Goal: Task Accomplishment & Management: Manage account settings

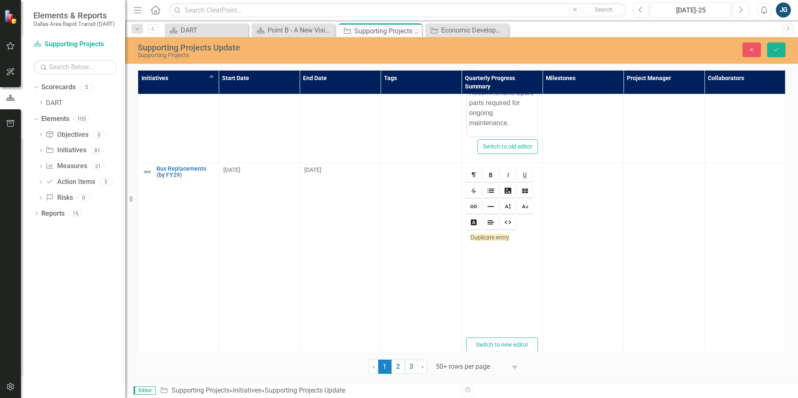
scroll to position [1255, 0]
click at [477, 246] on div "Duplicate entry" at bounding box center [502, 284] width 72 height 104
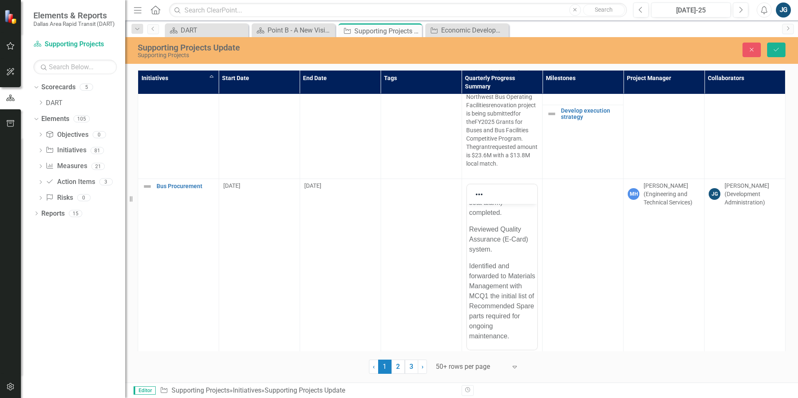
scroll to position [1005, 0]
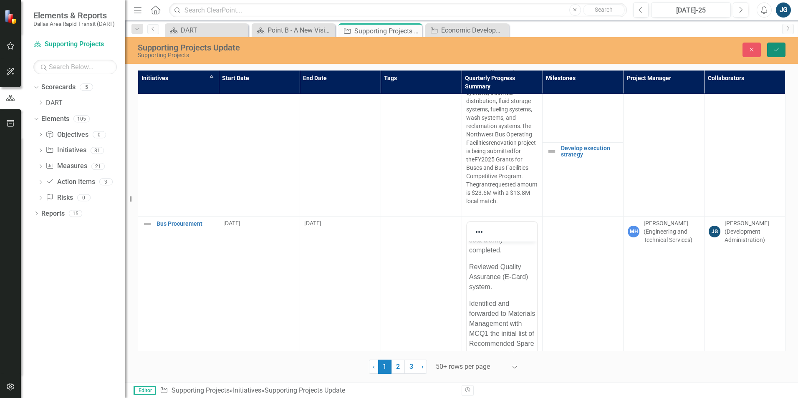
click at [778, 48] on icon "Save" at bounding box center [776, 50] width 8 height 6
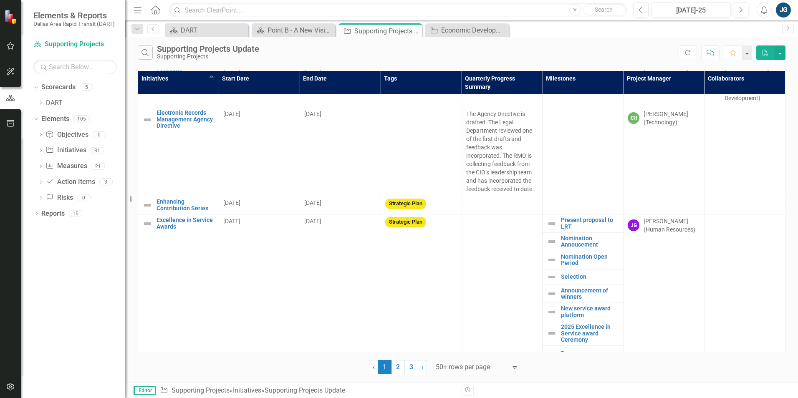
scroll to position [2632, 0]
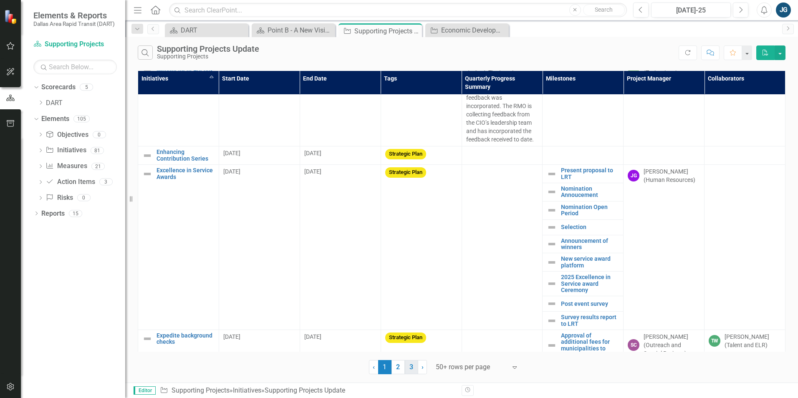
click at [411, 373] on link "3" at bounding box center [411, 367] width 13 height 14
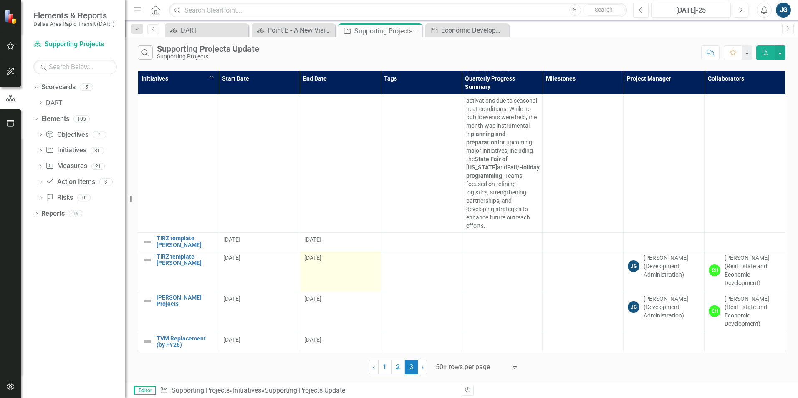
scroll to position [1080, 0]
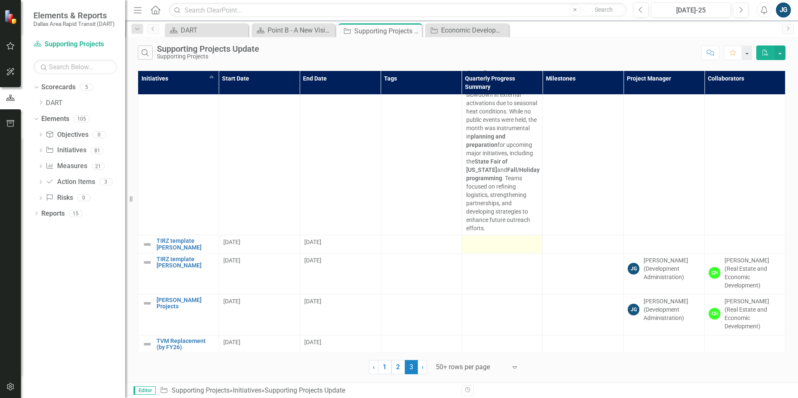
click at [466, 238] on div at bounding box center [502, 243] width 72 height 10
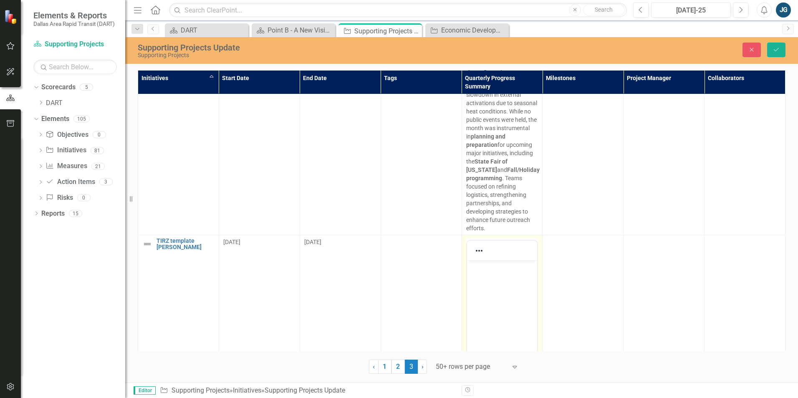
scroll to position [0, 0]
click at [484, 272] on p "Rich Text Area. Press ALT-0 for help." at bounding box center [502, 267] width 66 height 10
click at [482, 245] on button "Reveal or hide additional toolbar items" at bounding box center [479, 251] width 14 height 12
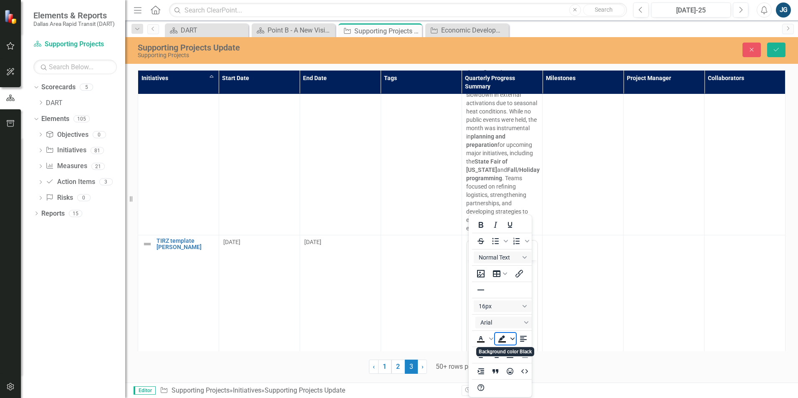
click at [511, 339] on icon "Background color Black" at bounding box center [512, 339] width 4 height 4
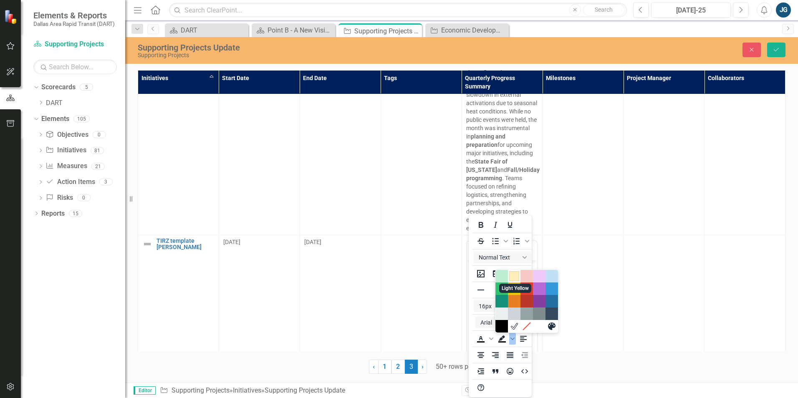
click at [517, 276] on div "Light Yellow" at bounding box center [514, 276] width 10 height 10
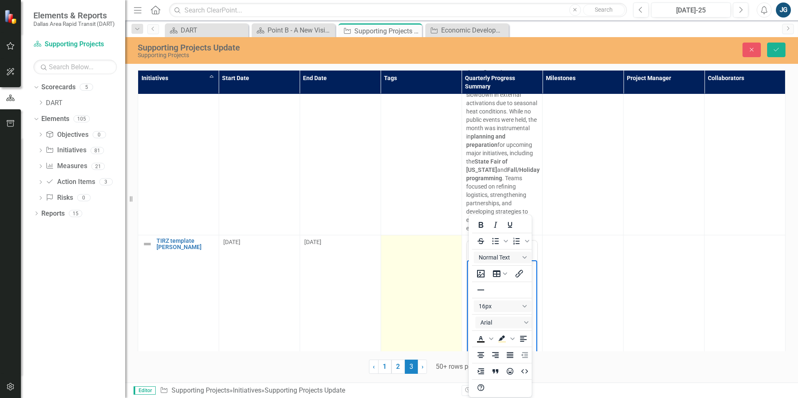
click at [436, 280] on td at bounding box center [421, 333] width 81 height 197
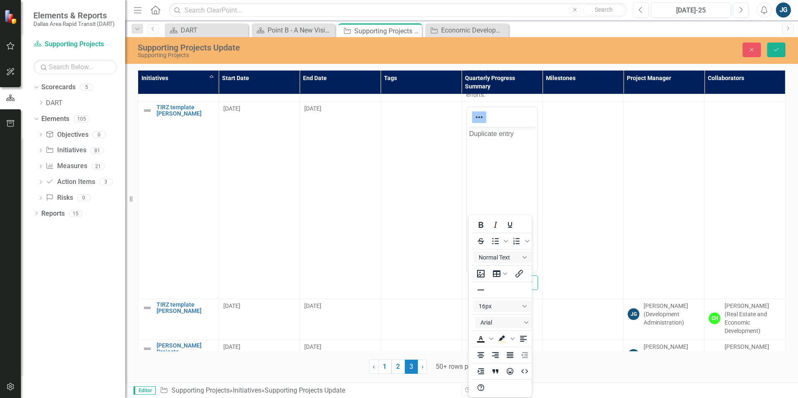
scroll to position [1205, 0]
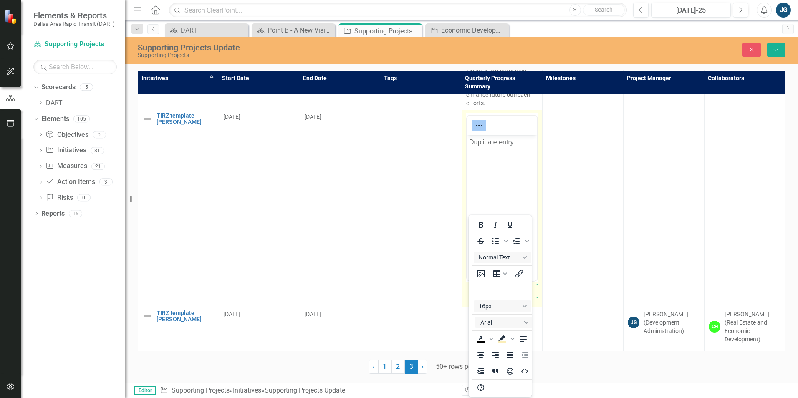
click at [488, 144] on p "Duplicate entry ﻿" at bounding box center [502, 142] width 66 height 10
click at [488, 144] on p "Duplicate entry" at bounding box center [502, 142] width 66 height 10
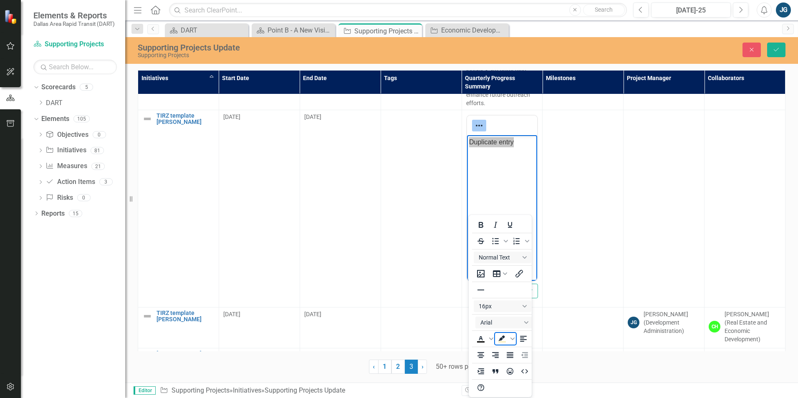
click at [501, 341] on icon "Background color Light Yellow" at bounding box center [502, 341] width 8 height 1
click at [782, 50] on button "Save" at bounding box center [776, 50] width 18 height 15
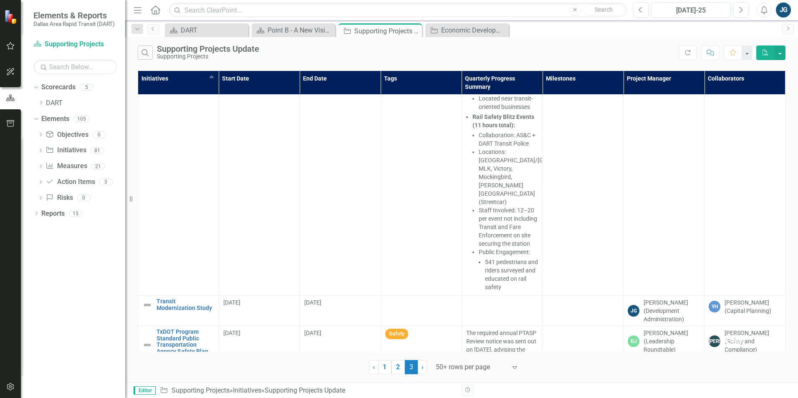
scroll to position [1669, 0]
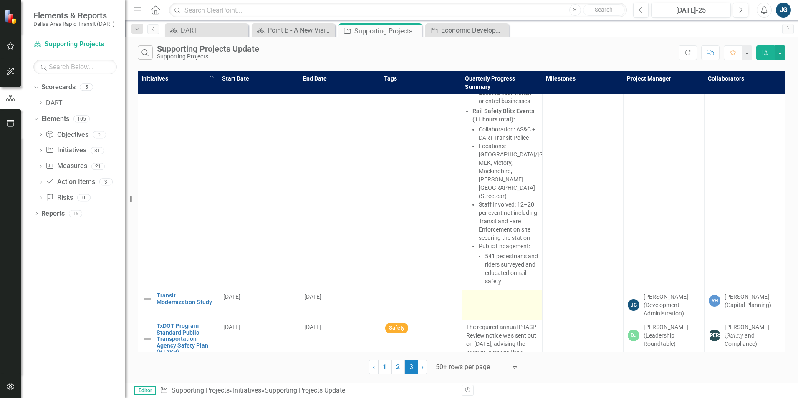
click at [491, 290] on td at bounding box center [502, 305] width 81 height 30
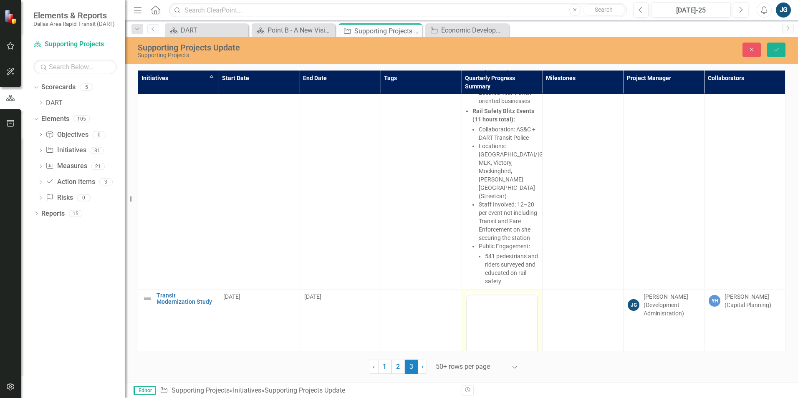
scroll to position [0, 0]
click at [495, 326] on p "Rich Text Area. Press ALT-0 for help." at bounding box center [502, 322] width 66 height 10
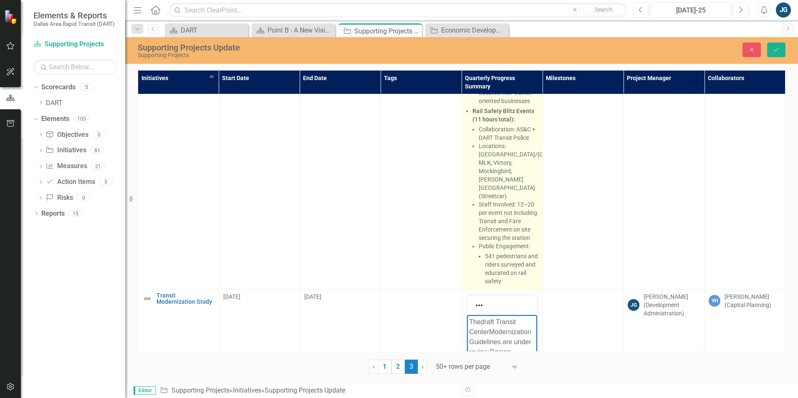
scroll to position [55, 0]
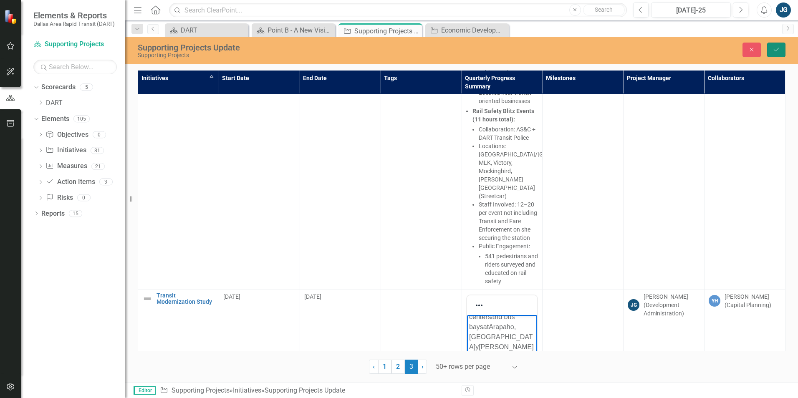
click at [781, 50] on button "Save" at bounding box center [776, 50] width 18 height 15
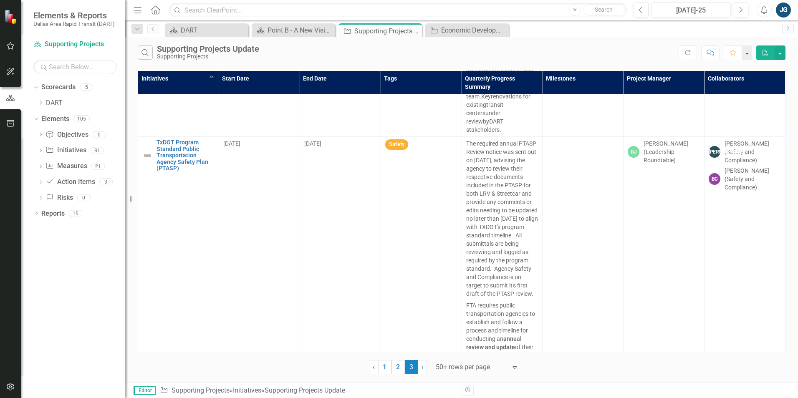
scroll to position [2247, 0]
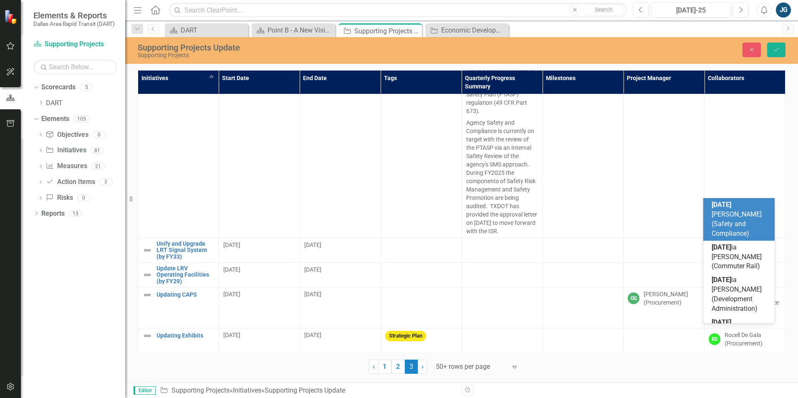
type input "[PERSON_NAME]"
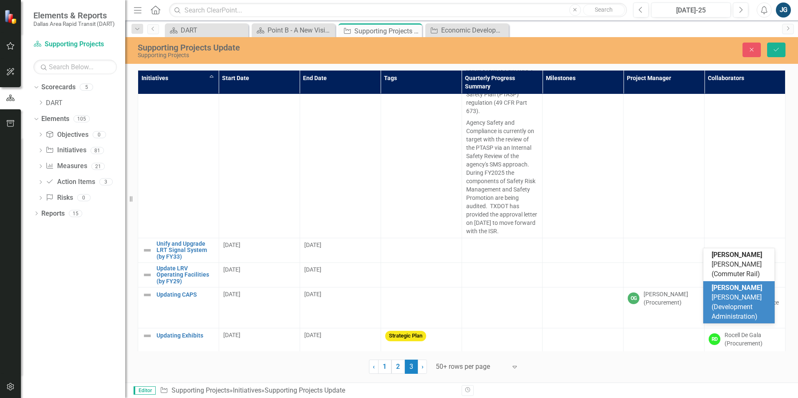
click at [732, 302] on div "[PERSON_NAME] (Development Administration)" at bounding box center [740, 302] width 58 height 38
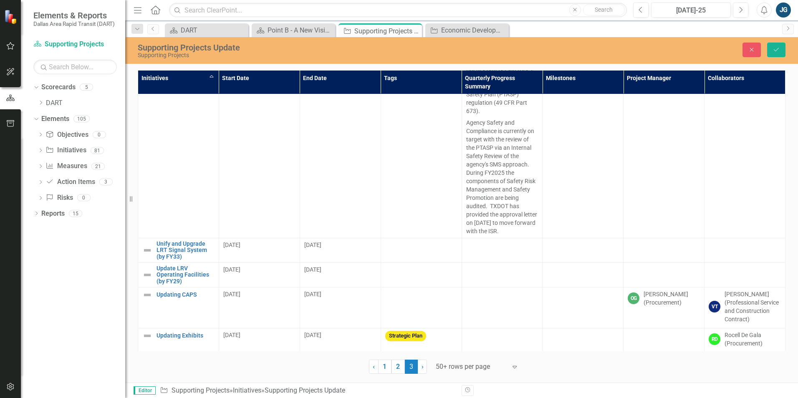
scroll to position [2277, 0]
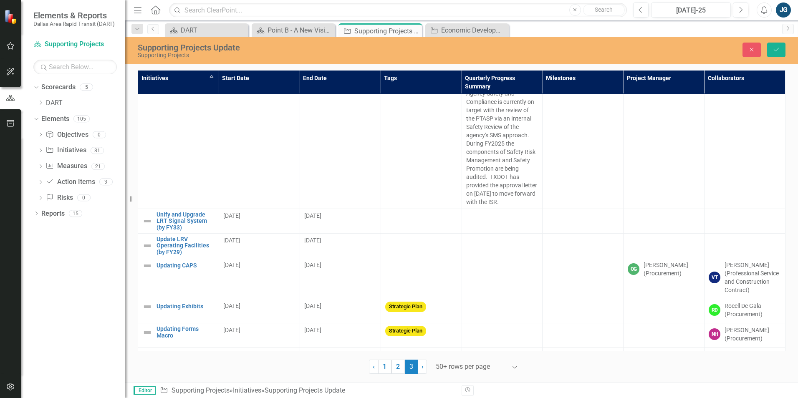
click at [778, 48] on icon "Save" at bounding box center [776, 50] width 8 height 6
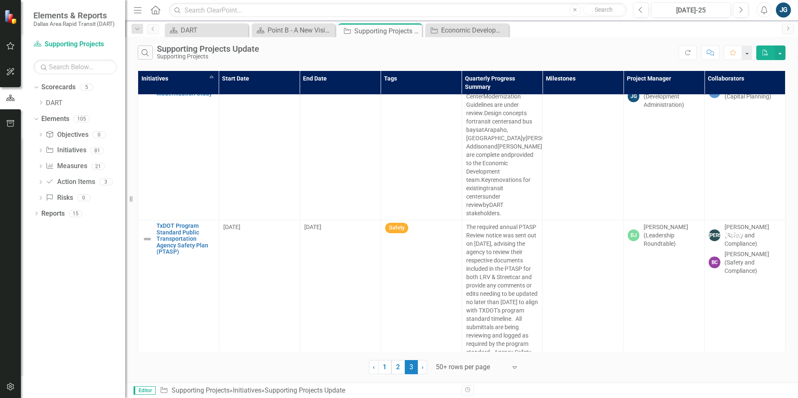
scroll to position [2250, 0]
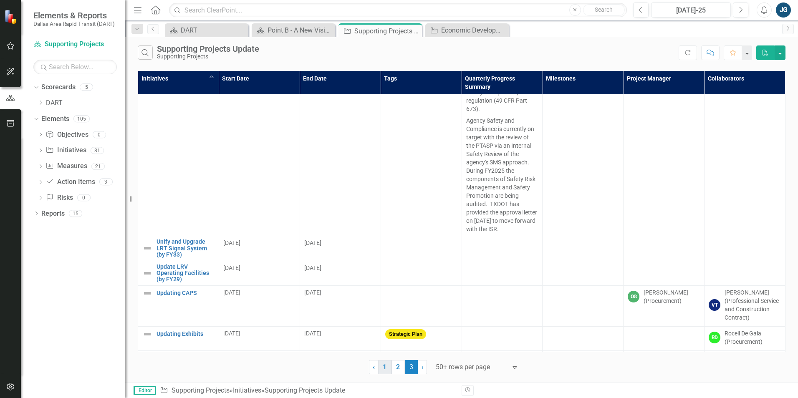
click at [379, 370] on link "1" at bounding box center [384, 367] width 13 height 14
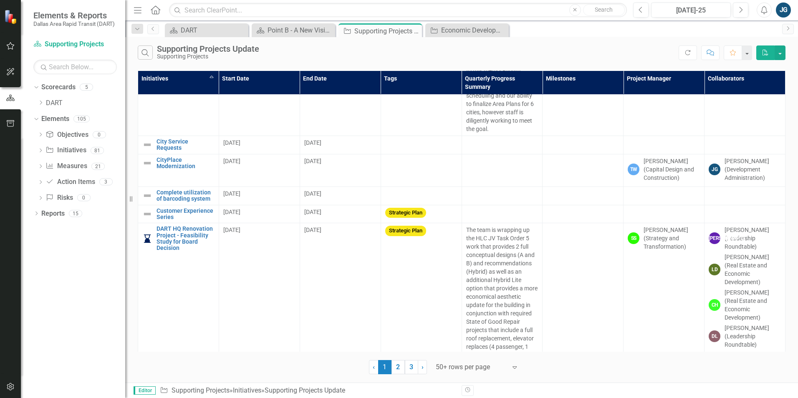
scroll to position [1544, 0]
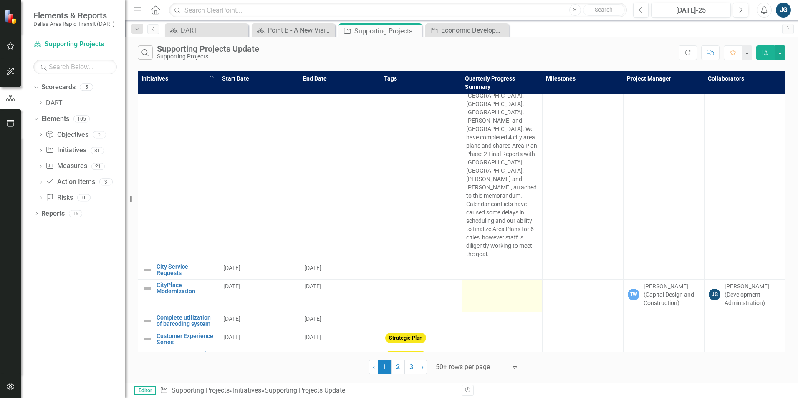
click at [495, 279] on td at bounding box center [502, 295] width 81 height 33
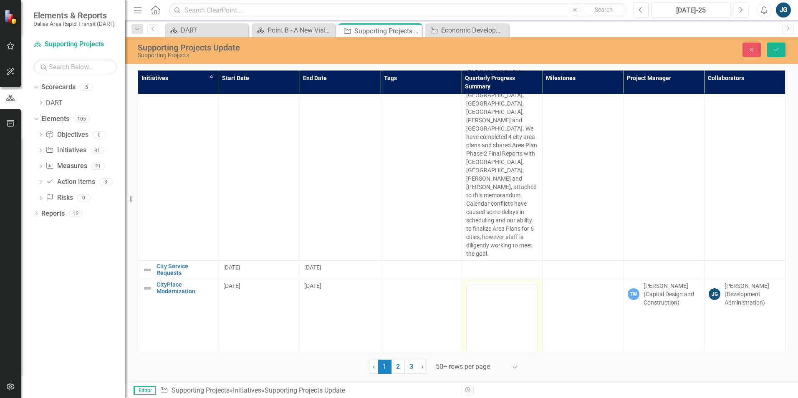
scroll to position [0, 0]
click at [488, 321] on body "Rich Text Area. Press ALT-0 for help." at bounding box center [502, 366] width 71 height 125
click at [769, 50] on button "Save" at bounding box center [776, 50] width 18 height 15
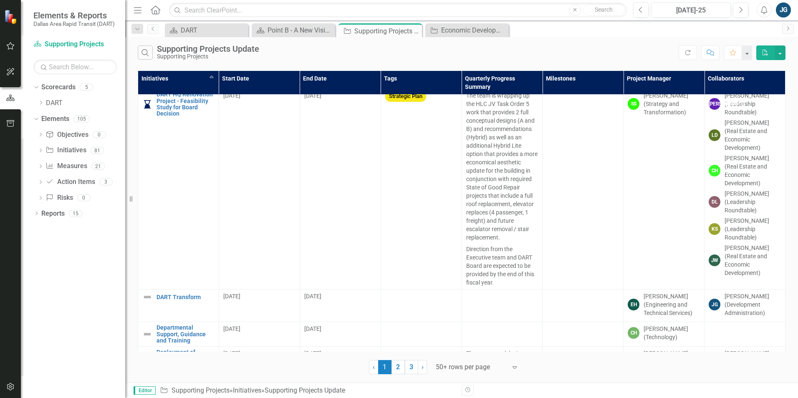
scroll to position [1961, 0]
click at [382, 372] on span "1 (current)" at bounding box center [384, 367] width 13 height 14
click at [400, 370] on link "2" at bounding box center [397, 367] width 13 height 14
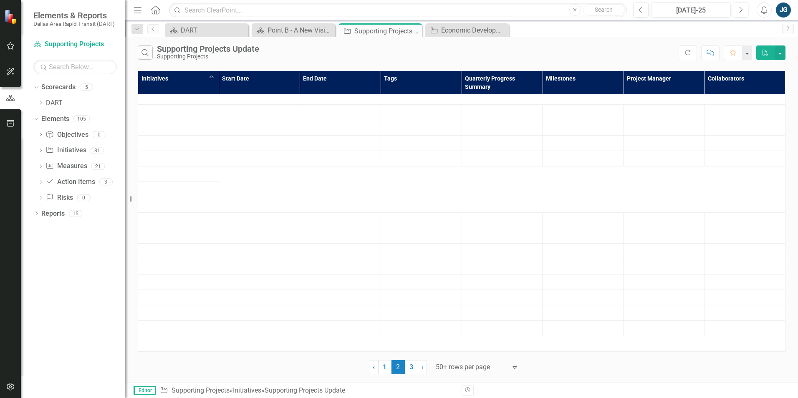
scroll to position [0, 0]
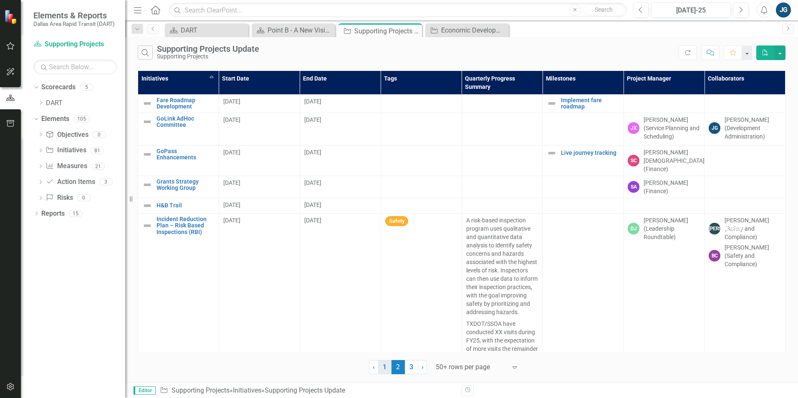
click at [381, 363] on link "1" at bounding box center [384, 367] width 13 height 14
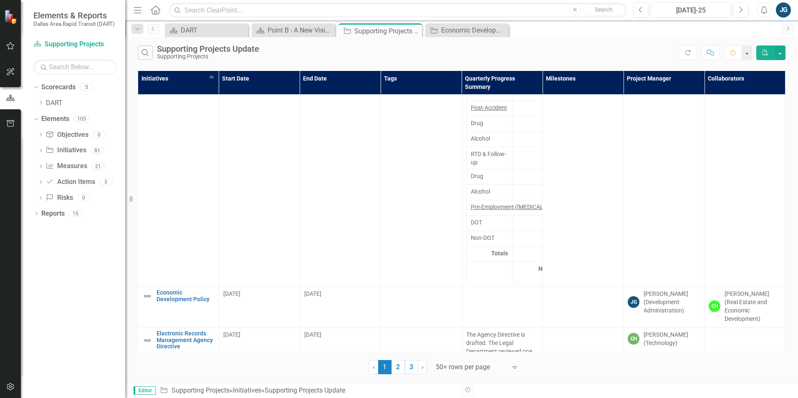
scroll to position [2504, 0]
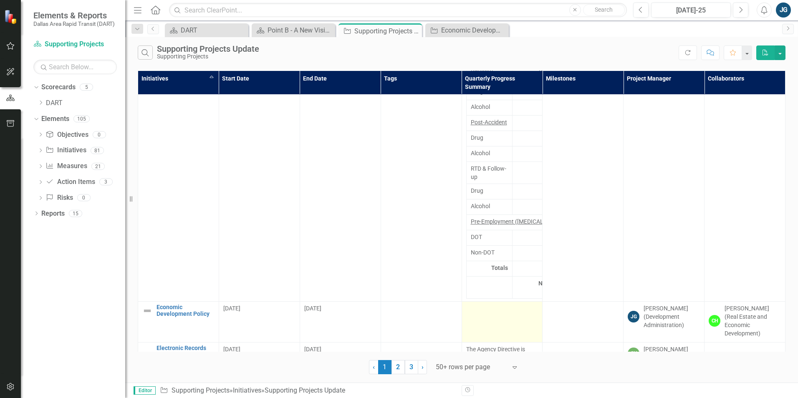
click at [480, 304] on div at bounding box center [502, 309] width 72 height 10
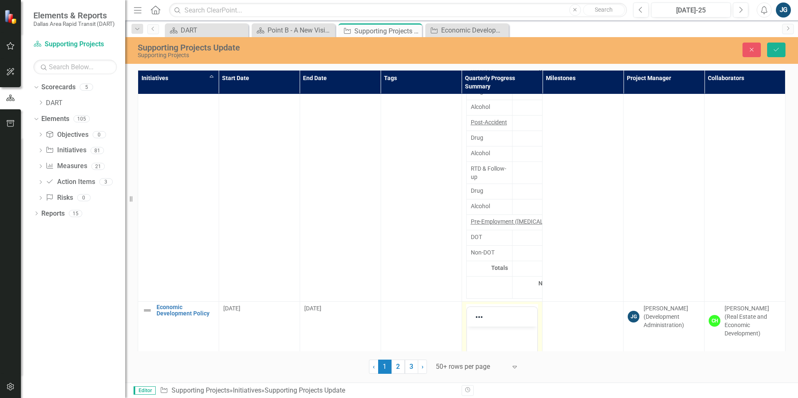
scroll to position [0, 0]
click at [491, 348] on body "Rich Text Area. Press ALT-0 for help." at bounding box center [502, 388] width 71 height 125
click at [561, 301] on td at bounding box center [582, 399] width 81 height 197
drag, startPoint x: 1017, startPoint y: 494, endPoint x: 535, endPoint y: 354, distance: 502.6
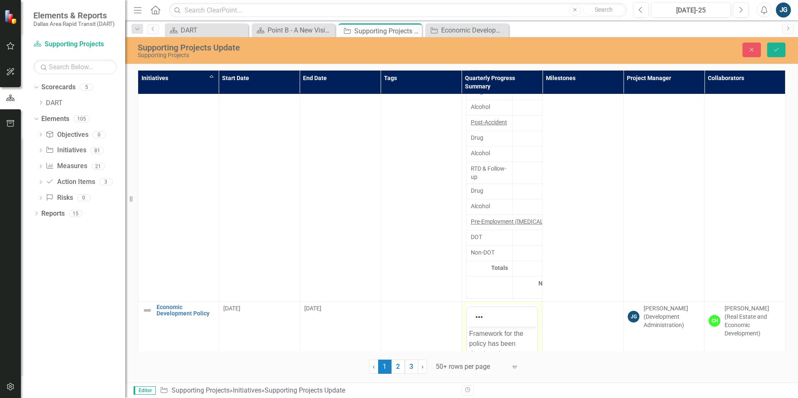
click at [535, 354] on body "Framework for the policy has been developed; content development in progress." at bounding box center [502, 388] width 71 height 125
drag, startPoint x: 770, startPoint y: 52, endPoint x: 765, endPoint y: 80, distance: 28.4
click at [769, 52] on button "Save" at bounding box center [776, 50] width 18 height 15
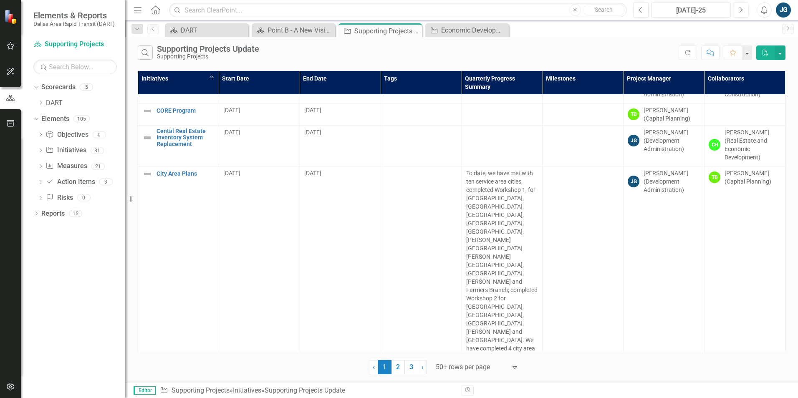
scroll to position [1335, 0]
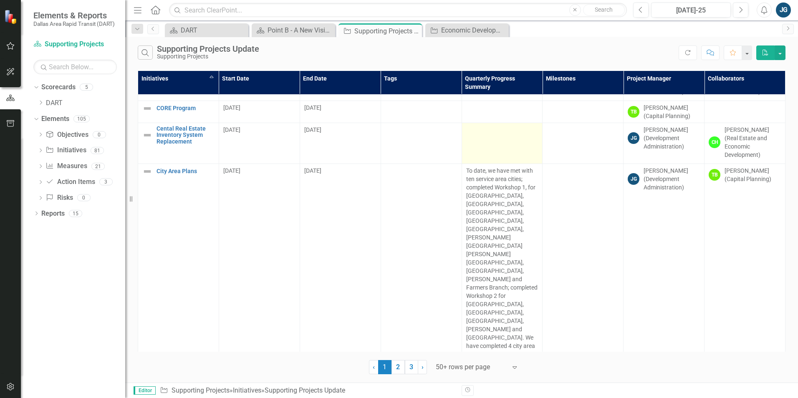
click at [498, 123] on td at bounding box center [502, 143] width 81 height 41
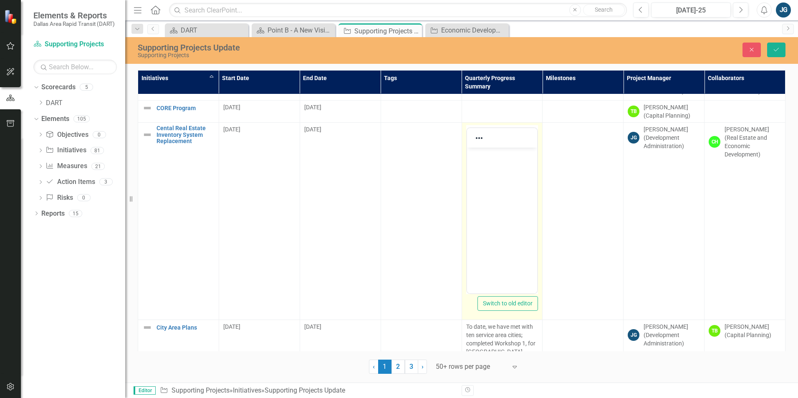
scroll to position [0, 0]
click at [494, 164] on body "Rich Text Area. Press ALT-0 for help." at bounding box center [502, 210] width 71 height 125
click at [538, 168] on td "Switch to old editor" at bounding box center [502, 221] width 81 height 197
click at [515, 169] on body "Rich Text Area. Press ALT-0 for help." at bounding box center [502, 210] width 71 height 125
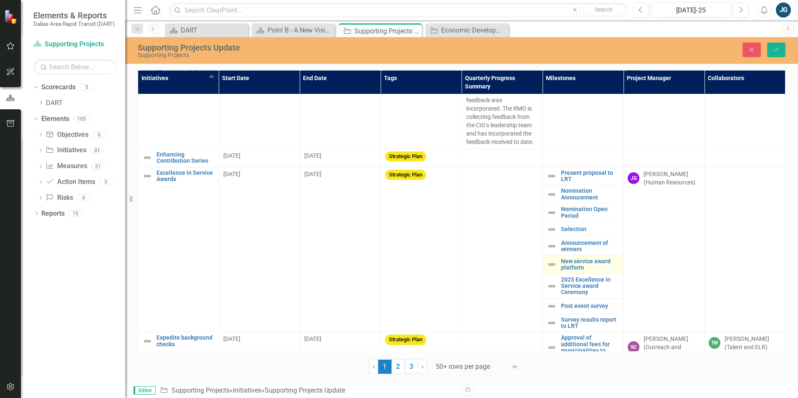
scroll to position [2943, 0]
click at [777, 50] on icon "submit" at bounding box center [776, 49] width 5 height 3
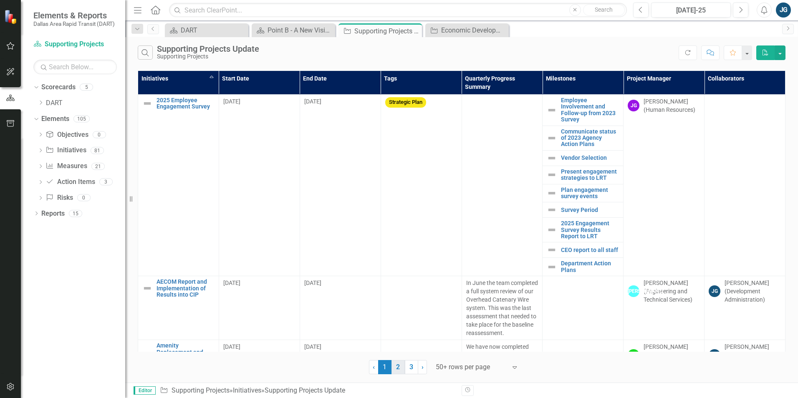
click at [398, 367] on link "2" at bounding box center [397, 367] width 13 height 14
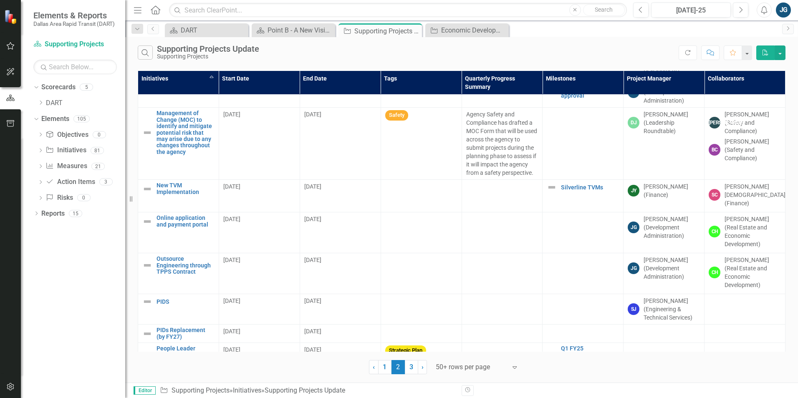
scroll to position [1127, 0]
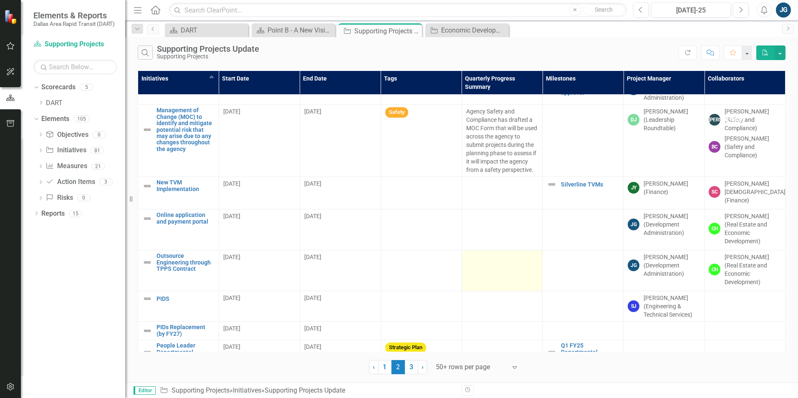
click at [488, 250] on td at bounding box center [502, 270] width 81 height 41
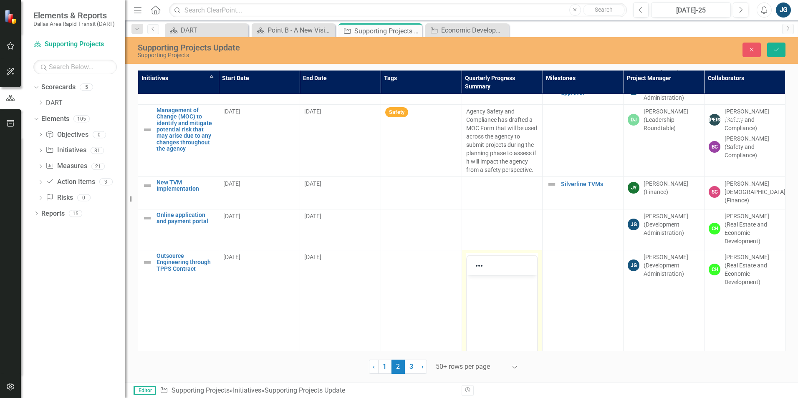
scroll to position [0, 0]
drag, startPoint x: 954, startPoint y: 517, endPoint x: 487, endPoint y: 293, distance: 518.3
click at [487, 295] on body "Rich Text Area. Press ALT-0 for help." at bounding box center [502, 337] width 71 height 125
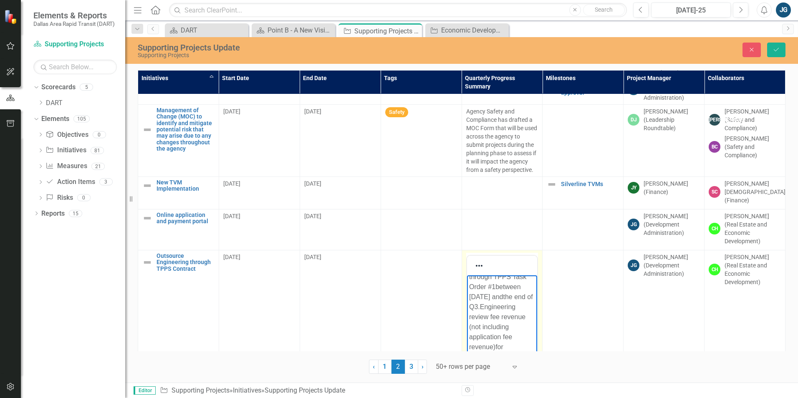
scroll to position [222, 0]
click at [784, 51] on button "Save" at bounding box center [776, 50] width 18 height 15
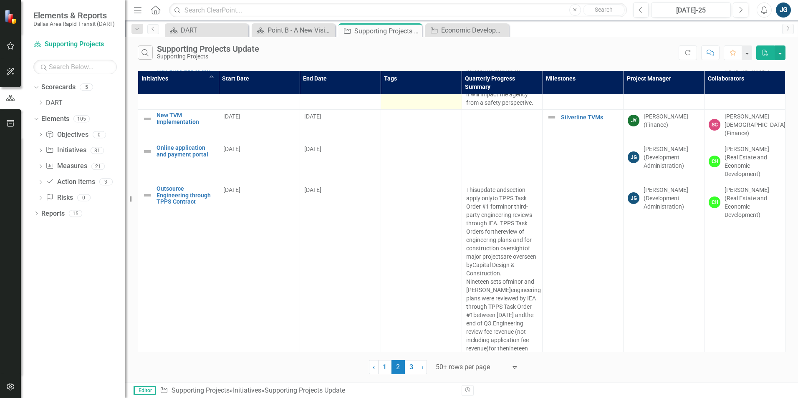
scroll to position [1210, 0]
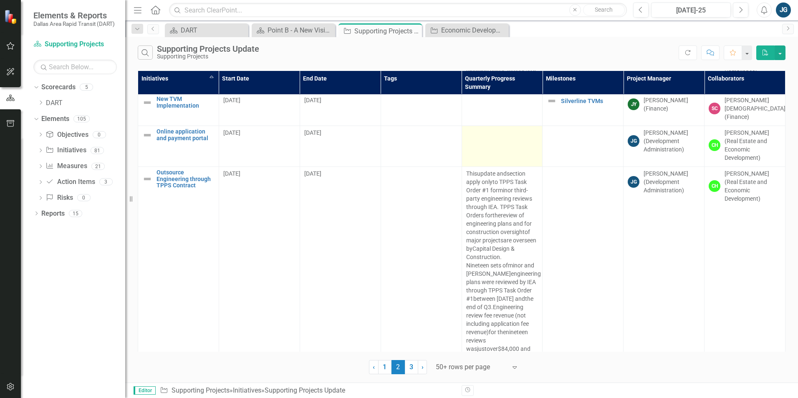
click at [493, 129] on div at bounding box center [502, 134] width 72 height 10
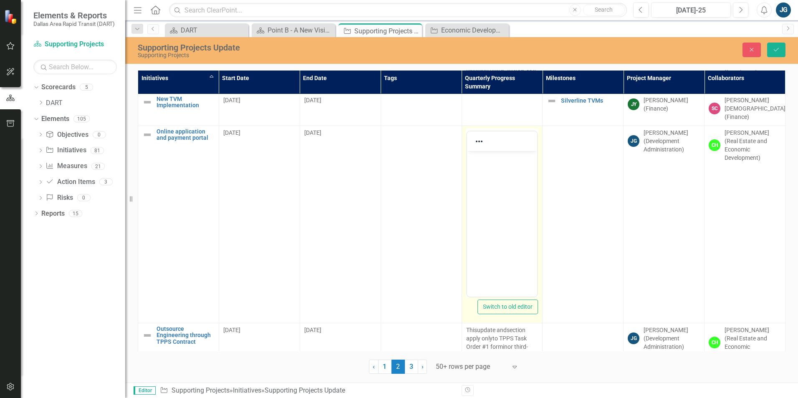
scroll to position [0, 0]
click at [489, 133] on div at bounding box center [502, 141] width 71 height 16
click at [484, 181] on body "Rich Text Area. Press ALT-0 for help." at bounding box center [502, 213] width 71 height 125
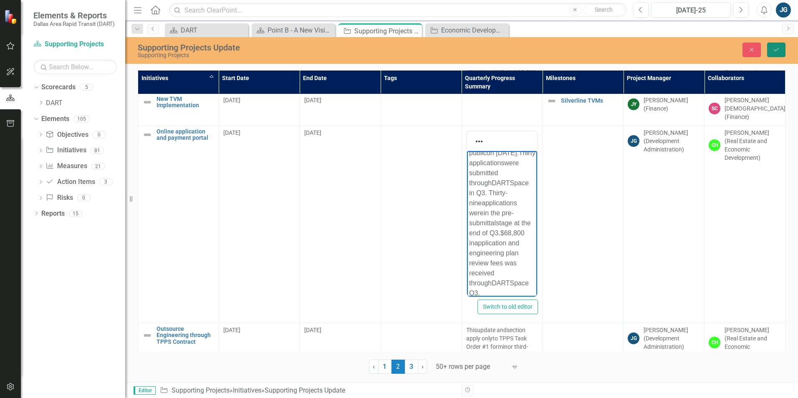
click at [774, 49] on icon "Save" at bounding box center [776, 50] width 8 height 6
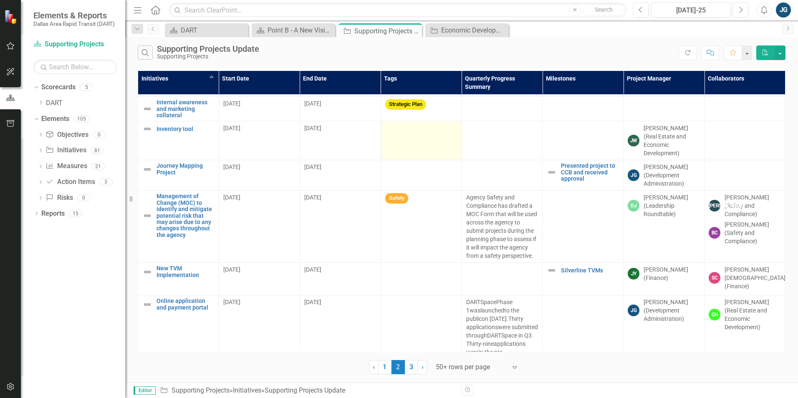
scroll to position [1043, 0]
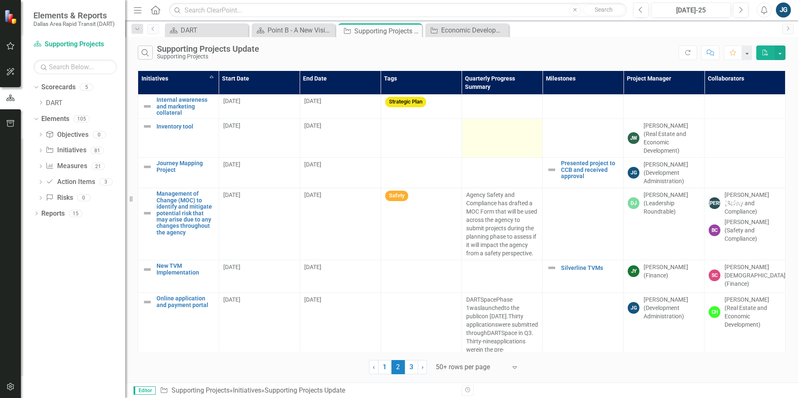
click at [489, 122] on td at bounding box center [502, 138] width 81 height 39
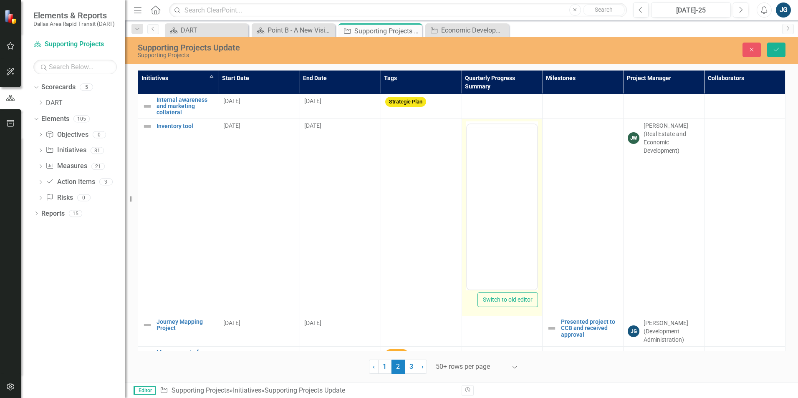
scroll to position [0, 0]
click at [496, 171] on body "Rich Text Area. Press ALT-0 for help." at bounding box center [502, 206] width 71 height 125
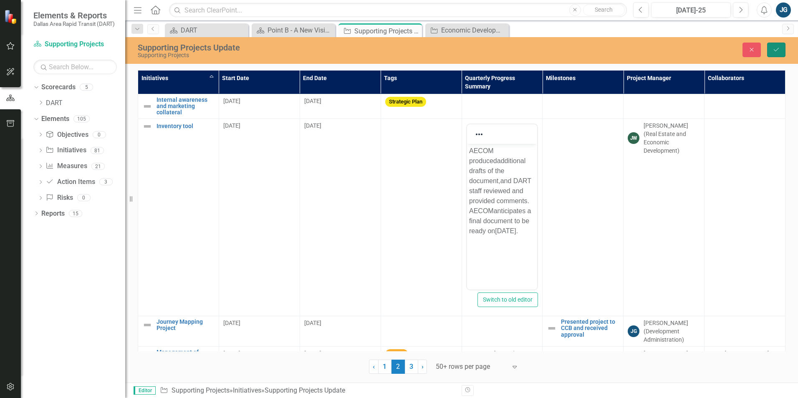
click at [777, 52] on icon "Save" at bounding box center [776, 50] width 8 height 6
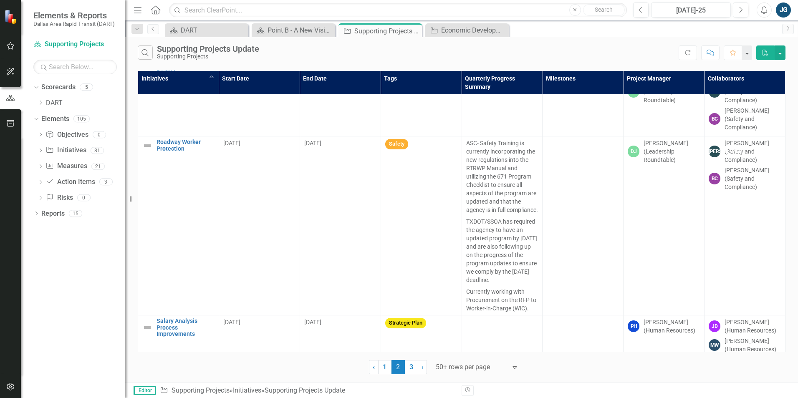
scroll to position [2563, 0]
click at [416, 370] on link "3" at bounding box center [411, 367] width 13 height 14
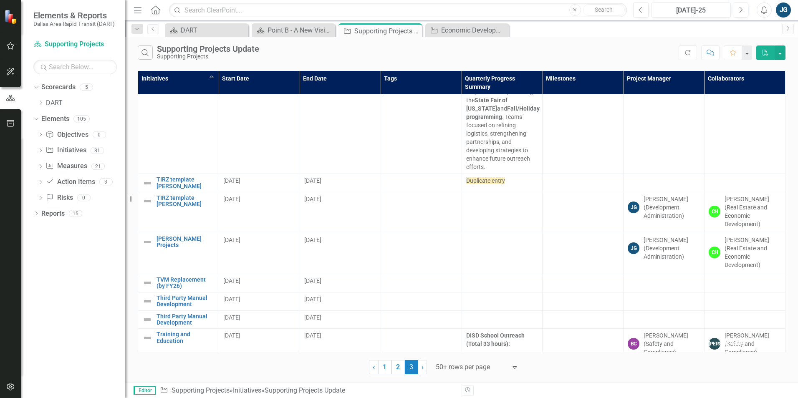
scroll to position [1168, 0]
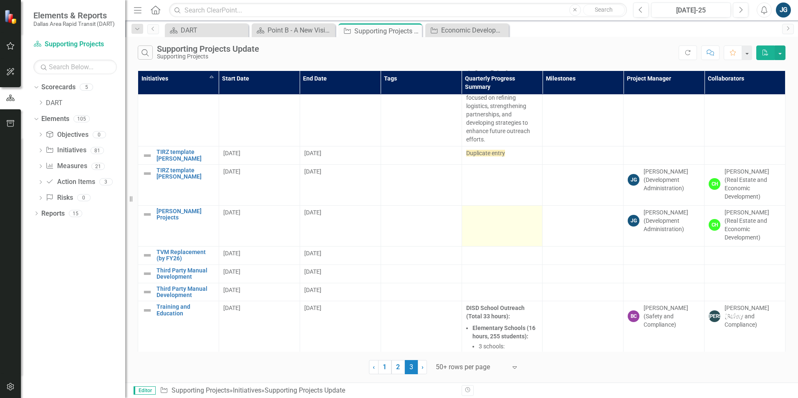
click at [503, 206] on td at bounding box center [502, 226] width 81 height 41
click at [502, 206] on td at bounding box center [502, 226] width 81 height 41
click at [501, 206] on td at bounding box center [502, 226] width 81 height 41
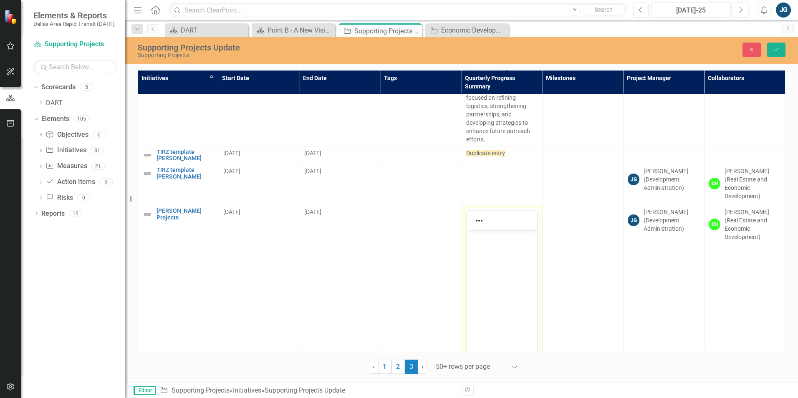
scroll to position [0, 0]
click at [485, 245] on body "Rich Text Area. Press ALT-0 for help." at bounding box center [502, 292] width 71 height 125
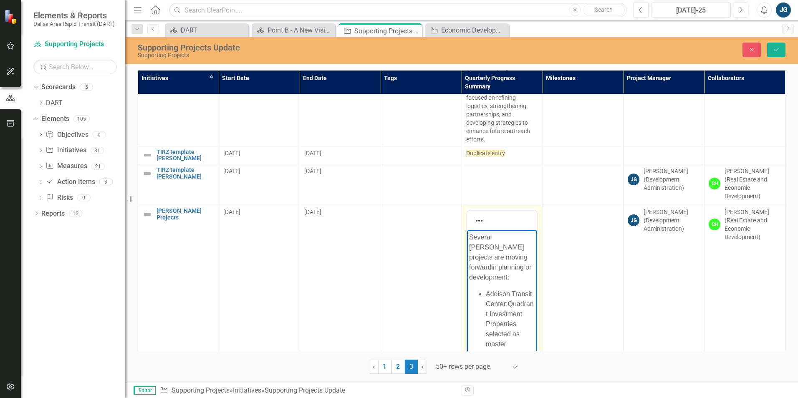
scroll to position [903, 0]
click at [782, 46] on button "Save" at bounding box center [776, 50] width 18 height 15
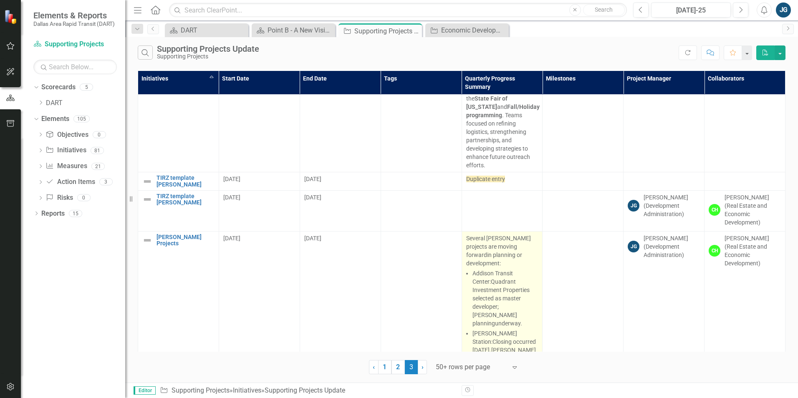
scroll to position [1059, 0]
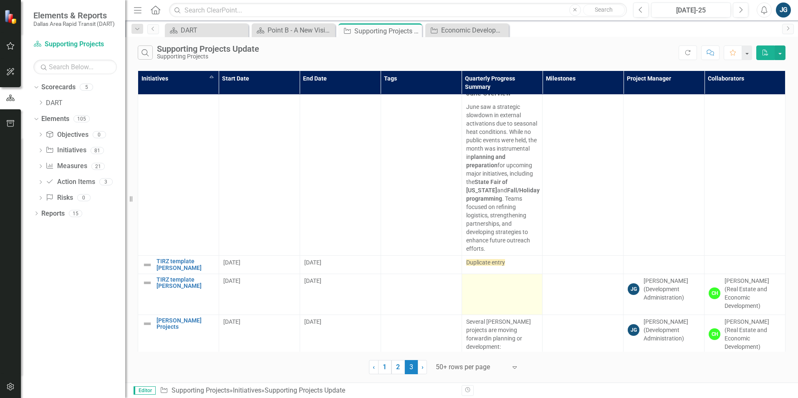
click at [523, 274] on td at bounding box center [502, 294] width 81 height 41
click at [519, 274] on td at bounding box center [502, 294] width 81 height 41
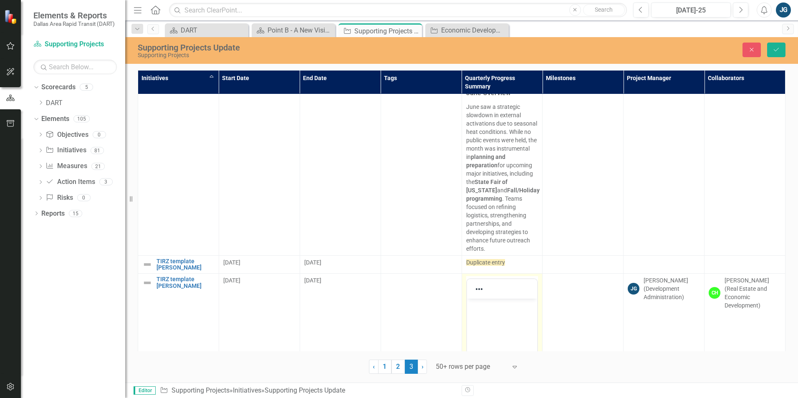
scroll to position [0, 0]
click at [497, 306] on p "Rich Text Area. Press ALT-0 for help." at bounding box center [502, 306] width 66 height 10
click at [777, 51] on icon "Save" at bounding box center [776, 50] width 8 height 6
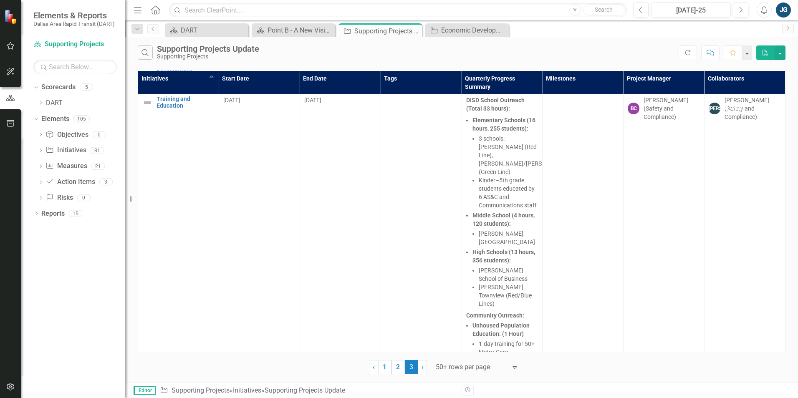
scroll to position [1627, 0]
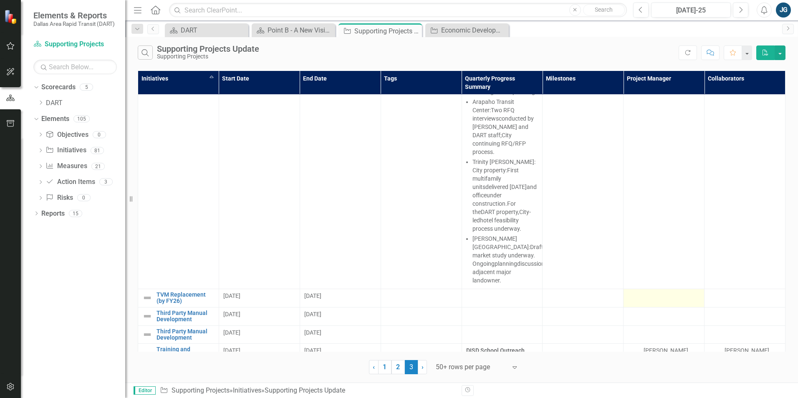
click at [682, 292] on div at bounding box center [664, 297] width 72 height 10
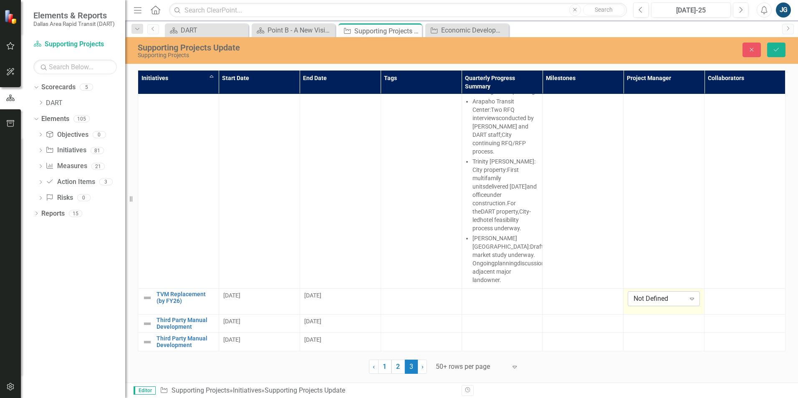
click at [679, 294] on div "Not Defined" at bounding box center [658, 299] width 51 height 10
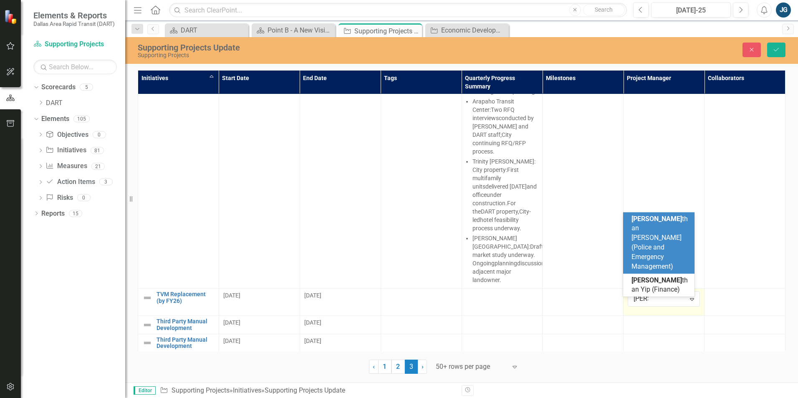
type input "jonat"
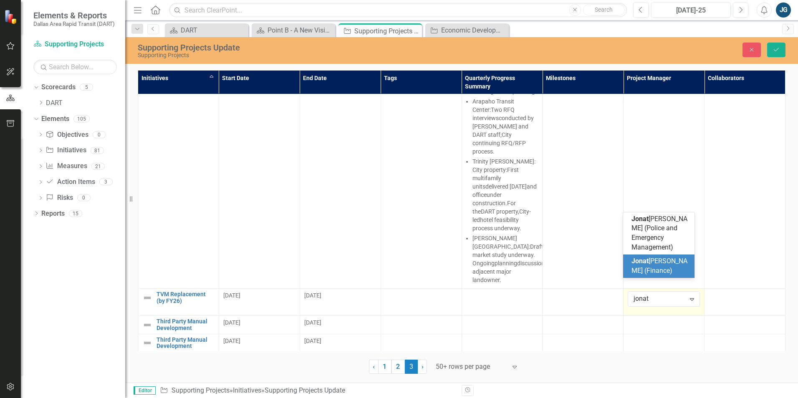
click at [668, 267] on div "[PERSON_NAME] (Finance)" at bounding box center [660, 266] width 58 height 19
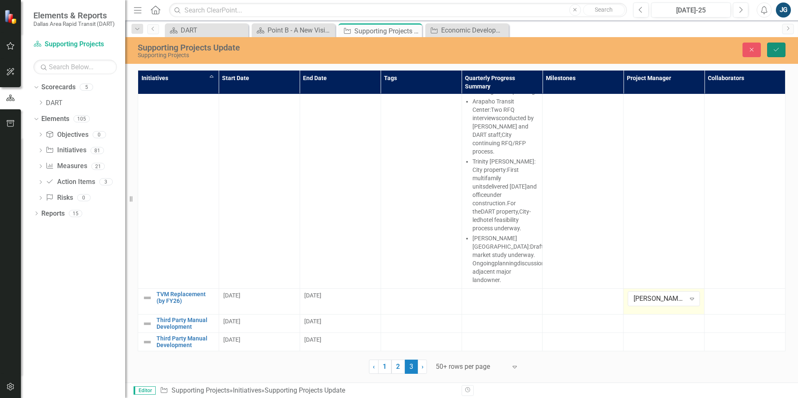
click at [773, 53] on button "Save" at bounding box center [776, 50] width 18 height 15
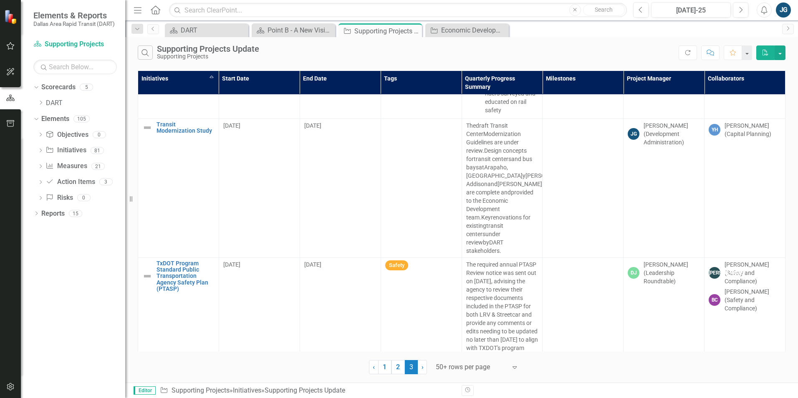
scroll to position [2722, 0]
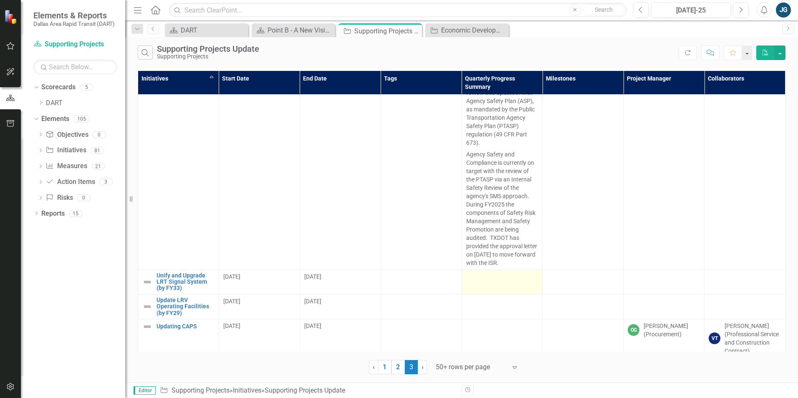
click at [470, 270] on td at bounding box center [502, 282] width 81 height 25
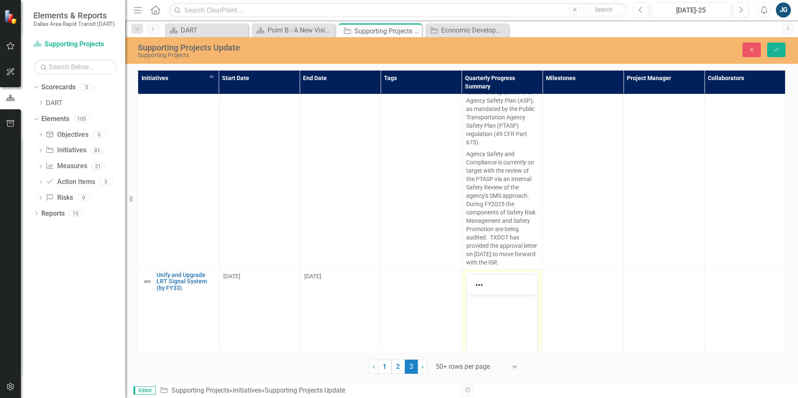
scroll to position [0, 0]
click at [481, 313] on body "Rich Text Area. Press ALT-0 for help." at bounding box center [502, 357] width 71 height 125
click at [785, 42] on div "Supporting Projects Update Supporting Projects Close Save" at bounding box center [461, 49] width 673 height 17
click at [783, 50] on button "Save" at bounding box center [776, 50] width 18 height 15
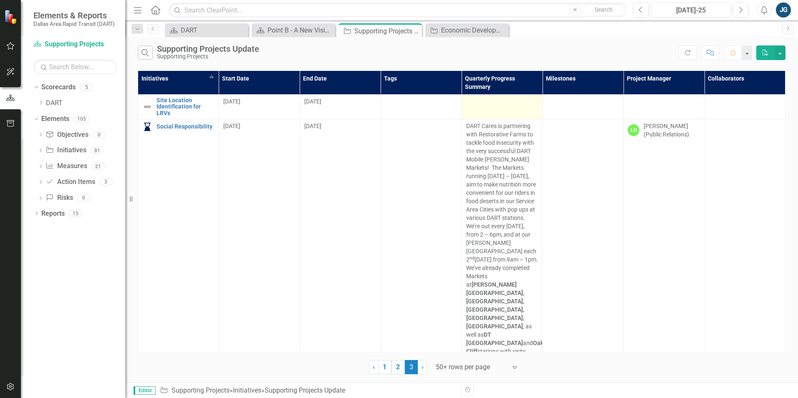
click at [484, 105] on div at bounding box center [502, 102] width 72 height 10
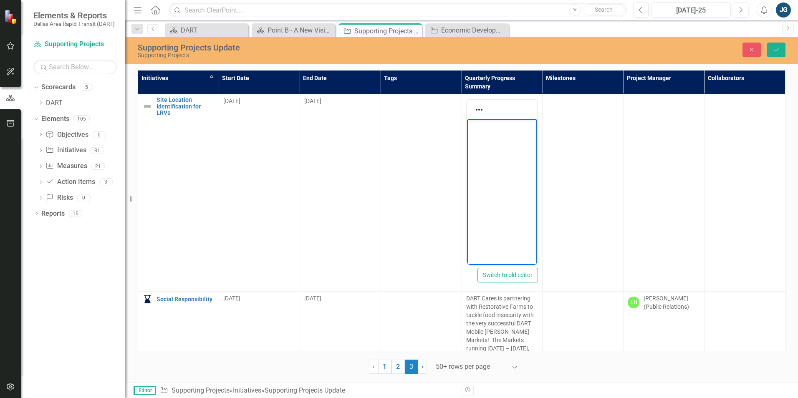
click at [487, 141] on body "Rich Text Area. Press ALT-0 for help." at bounding box center [502, 181] width 71 height 125
drag, startPoint x: 525, startPoint y: 186, endPoint x: 510, endPoint y: 185, distance: 14.2
click at [510, 185] on p "The Rowlet t site has been eliminated a s the assembly site for LRVs due to fun…" at bounding box center [502, 156] width 66 height 70
drag, startPoint x: 508, startPoint y: 176, endPoint x: 488, endPoint y: 176, distance: 20.5
click at [488, 176] on p "The Rowlet t site has been eliminated a s the assembly site for LRVs due to fun…" at bounding box center [502, 156] width 66 height 70
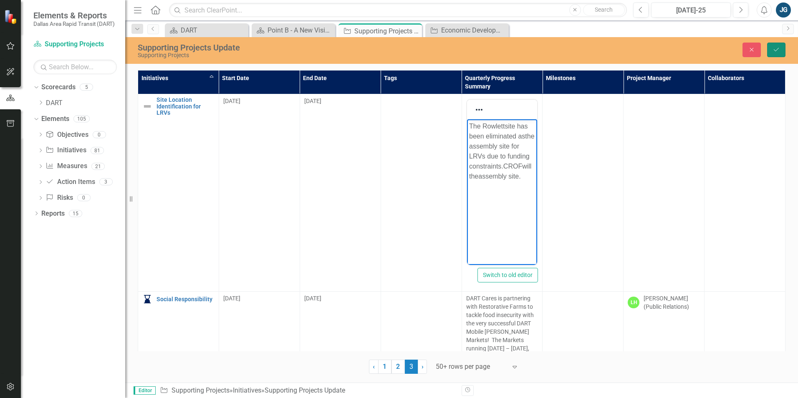
click at [774, 48] on icon "Save" at bounding box center [776, 50] width 8 height 6
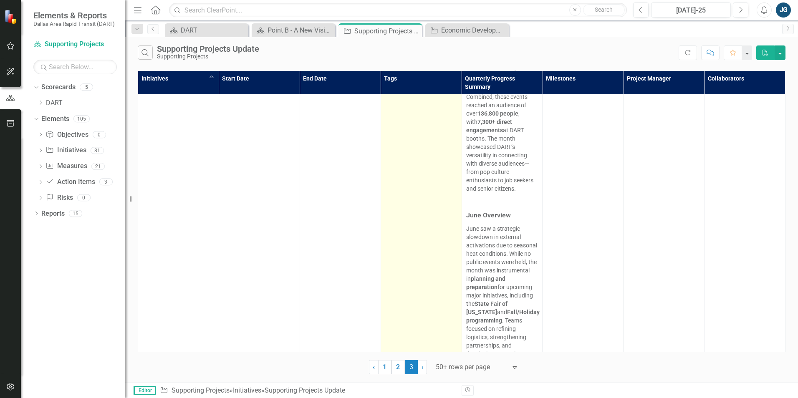
scroll to position [1335, 0]
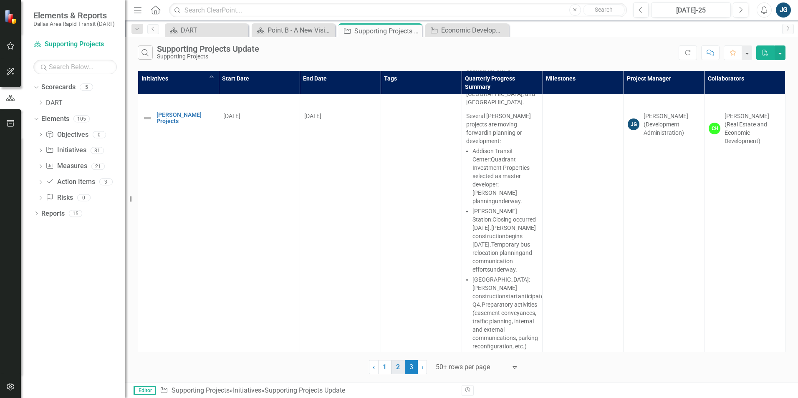
click at [397, 368] on link "2" at bounding box center [397, 367] width 13 height 14
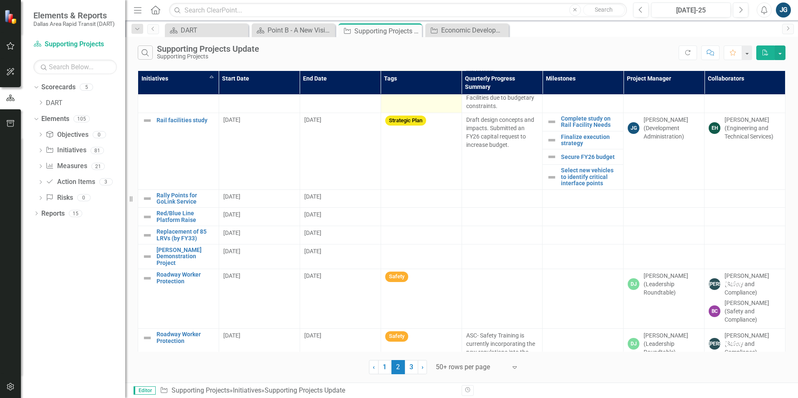
scroll to position [2379, 0]
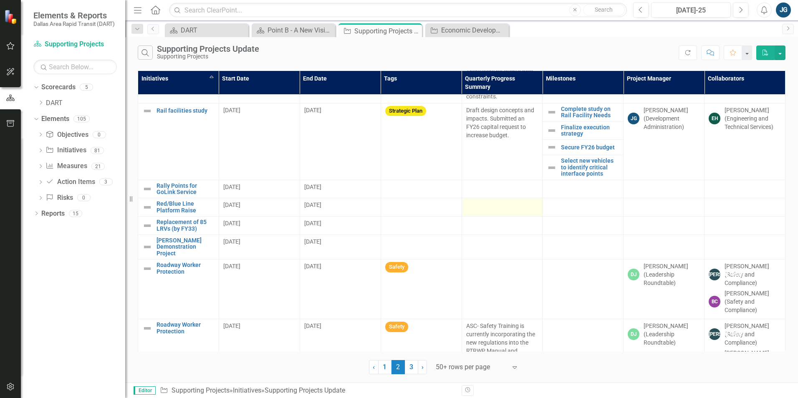
click at [481, 201] on div at bounding box center [502, 206] width 72 height 10
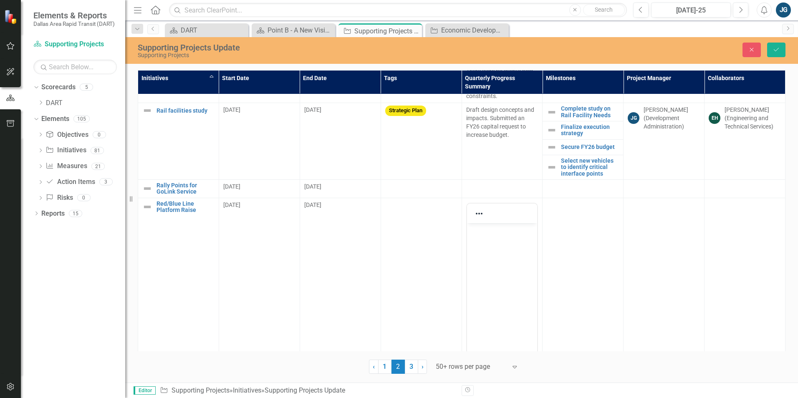
scroll to position [0, 0]
click at [483, 235] on body "Rich Text Area. Press ALT-0 for help." at bounding box center [502, 285] width 71 height 125
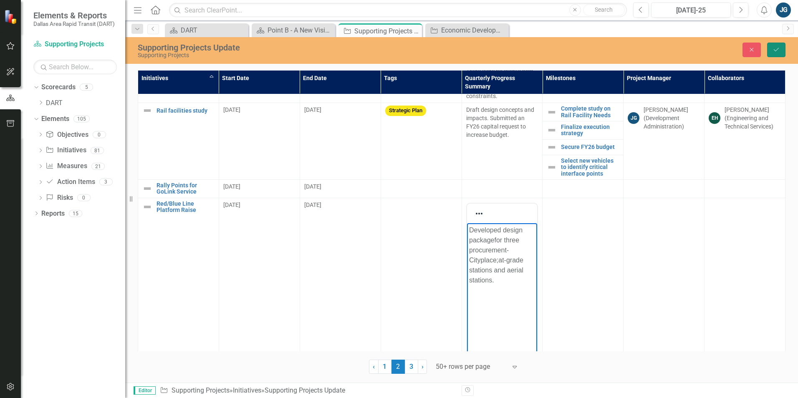
click at [777, 50] on icon "Save" at bounding box center [776, 50] width 8 height 6
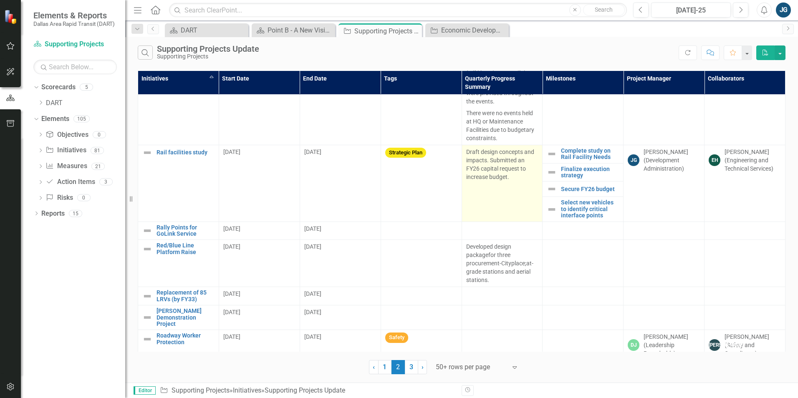
scroll to position [2379, 0]
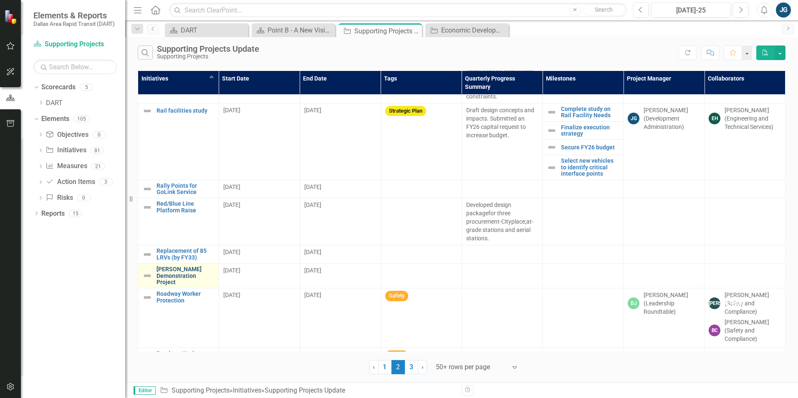
click at [182, 266] on link "[PERSON_NAME] Demonstration Project" at bounding box center [185, 275] width 58 height 19
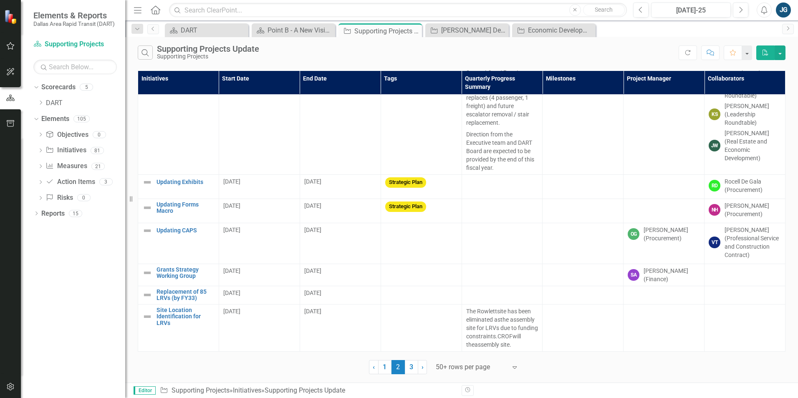
scroll to position [417, 0]
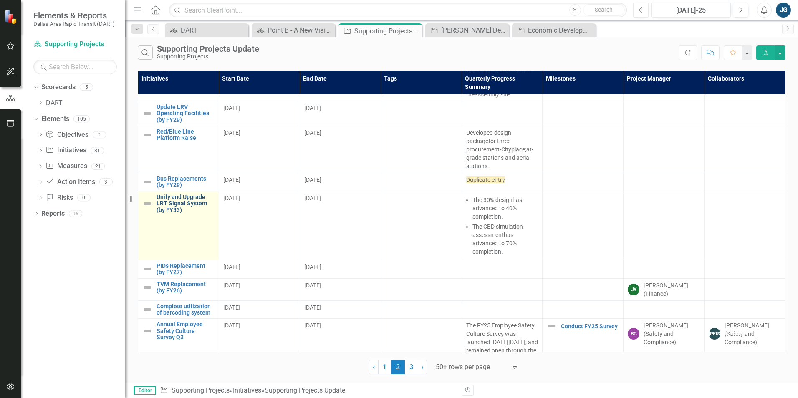
click at [169, 194] on link "Unify and Upgrade LRT Signal System (by FY33)" at bounding box center [185, 203] width 58 height 19
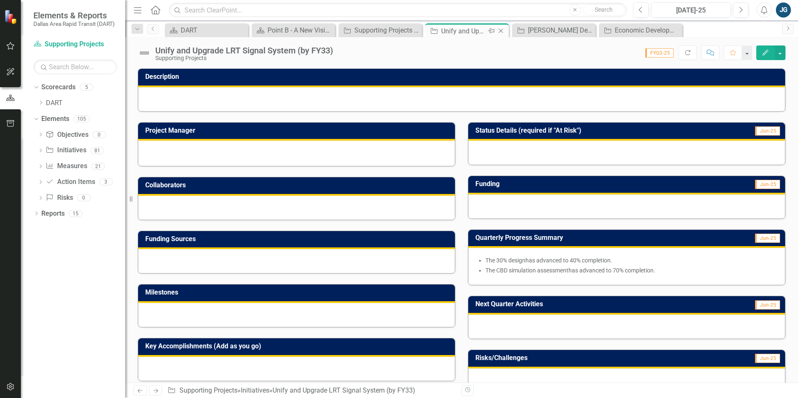
click at [503, 34] on div "Close" at bounding box center [501, 31] width 10 height 10
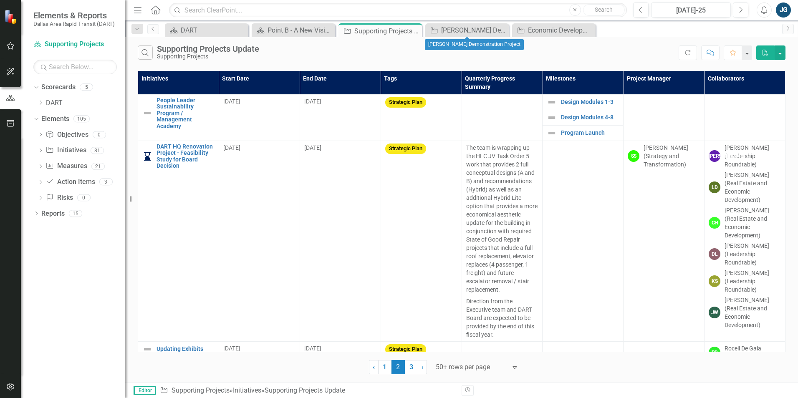
click at [0, 0] on div "Close" at bounding box center [0, 0] width 0 height 0
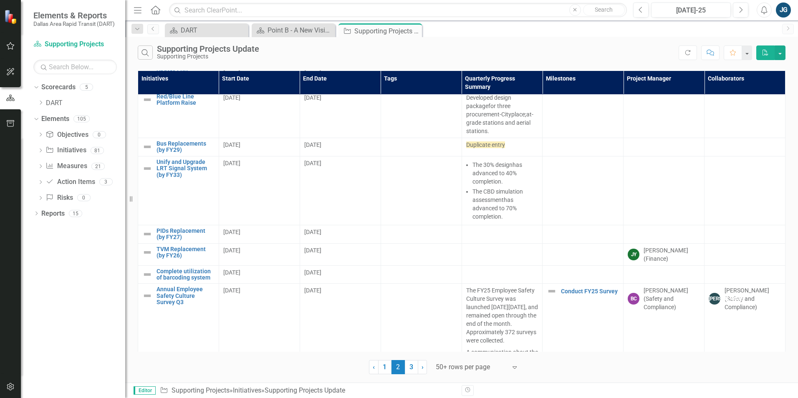
scroll to position [459, 0]
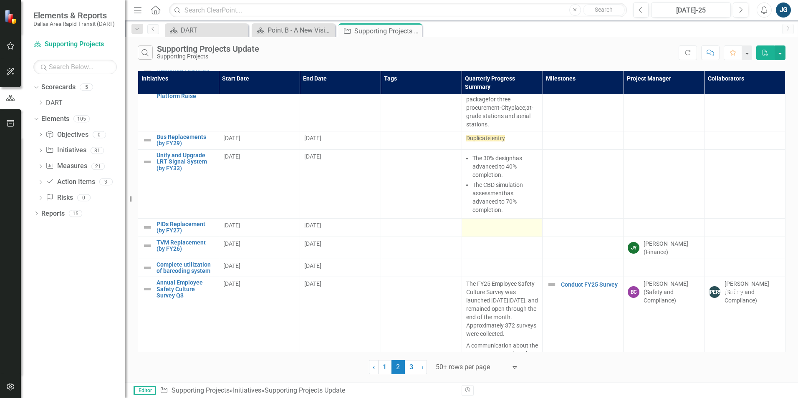
click at [479, 221] on div at bounding box center [502, 226] width 72 height 10
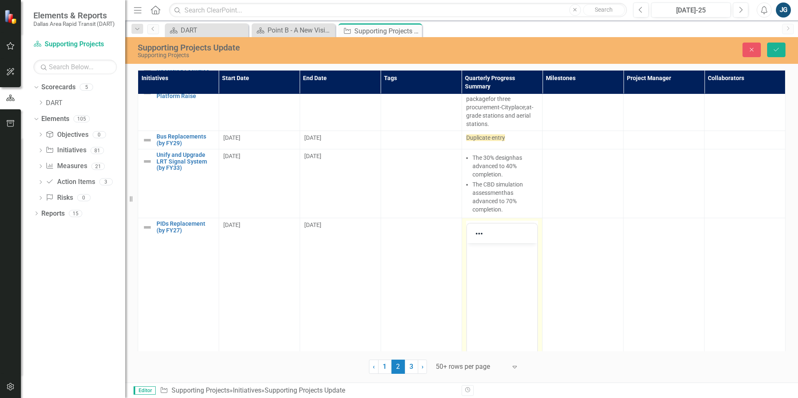
scroll to position [0, 0]
click at [490, 258] on body "Rich Text Area. Press ALT-0 for help." at bounding box center [502, 305] width 71 height 125
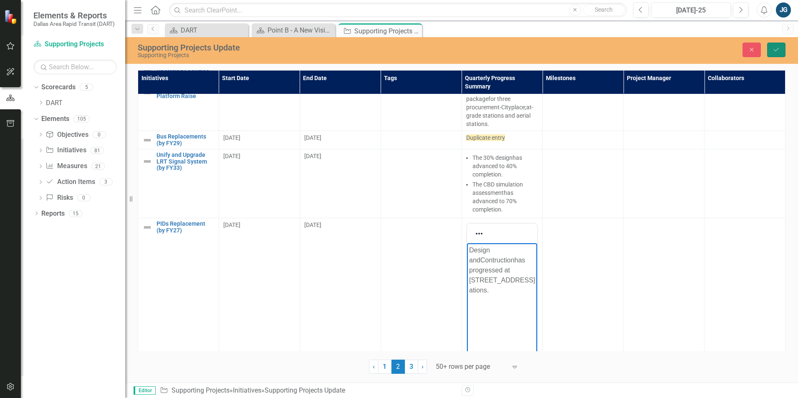
click at [779, 48] on icon "Save" at bounding box center [776, 50] width 8 height 6
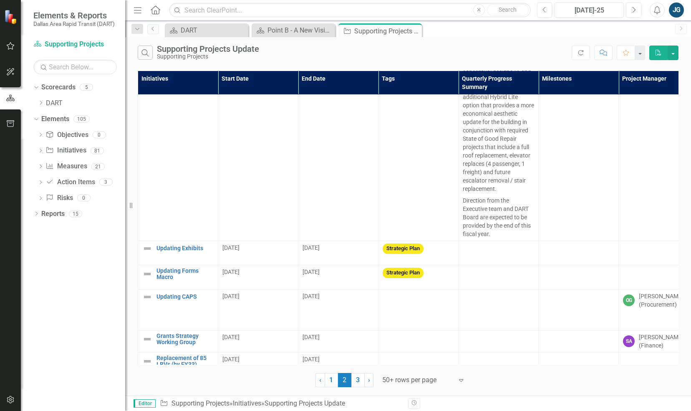
scroll to position [101, 0]
